Goal: Information Seeking & Learning: Find specific fact

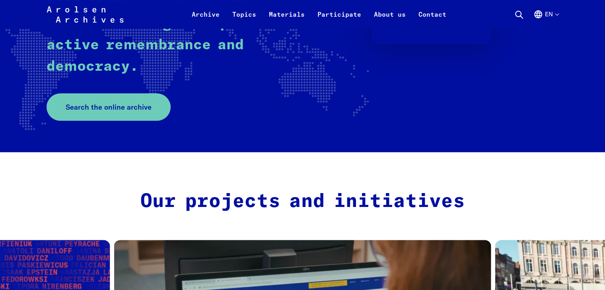
scroll to position [199, 0]
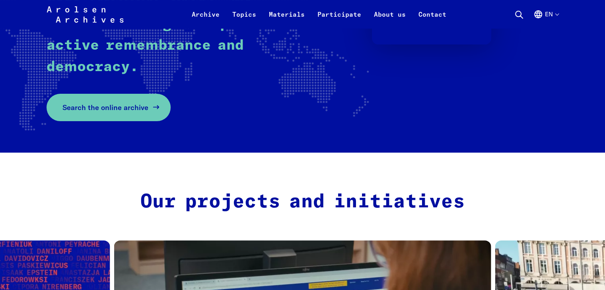
click at [119, 102] on span "Search the online archive" at bounding box center [105, 107] width 86 height 11
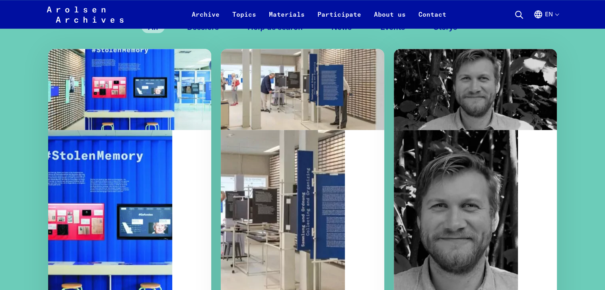
scroll to position [795, 0]
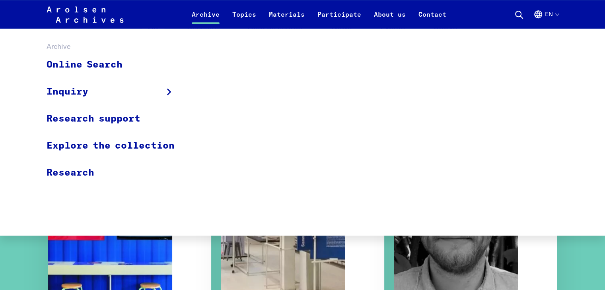
click at [205, 13] on link "Archive" at bounding box center [205, 19] width 41 height 19
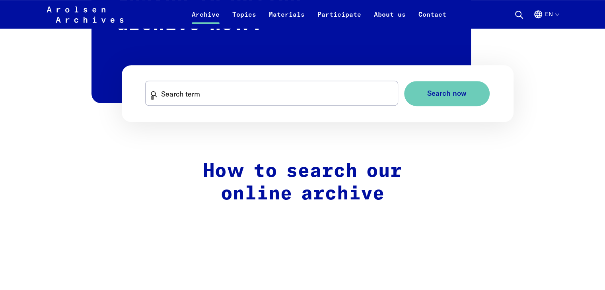
scroll to position [557, 0]
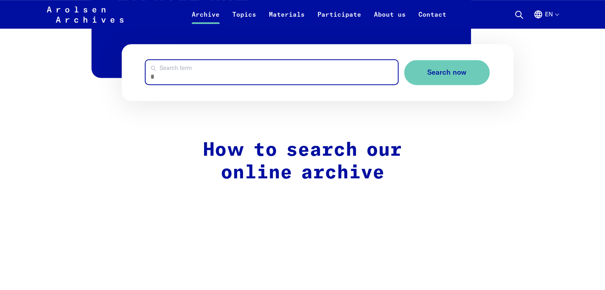
click at [162, 73] on input "Search term" at bounding box center [272, 72] width 252 height 24
type input "**********"
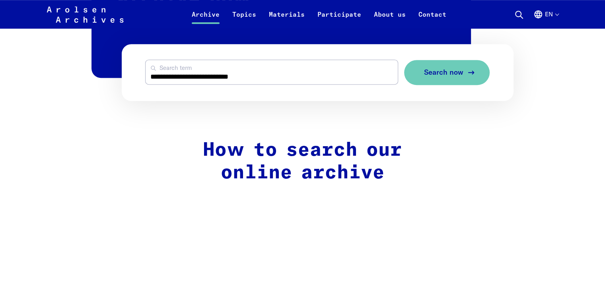
click at [434, 69] on span "Search now" at bounding box center [443, 72] width 39 height 8
